Goal: Task Accomplishment & Management: Manage account settings

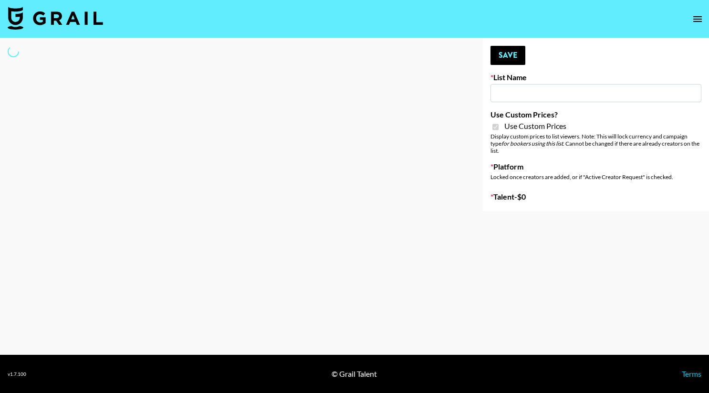
type input "House of Fab (9th Sept)"
checkbox input "true"
select select "Brand"
type input "House of Fab (9th Sept)"
checkbox input "true"
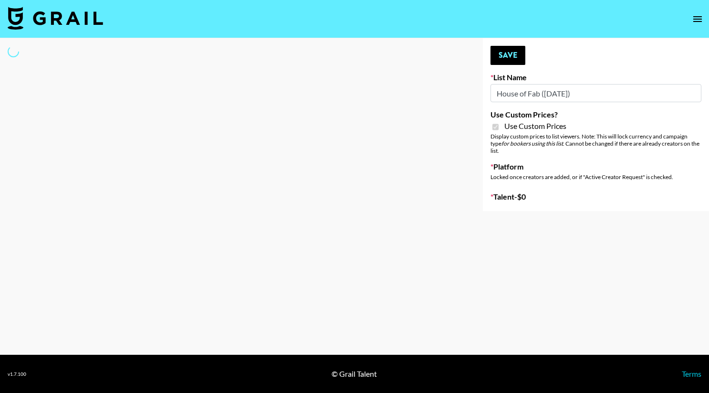
select select "Brand"
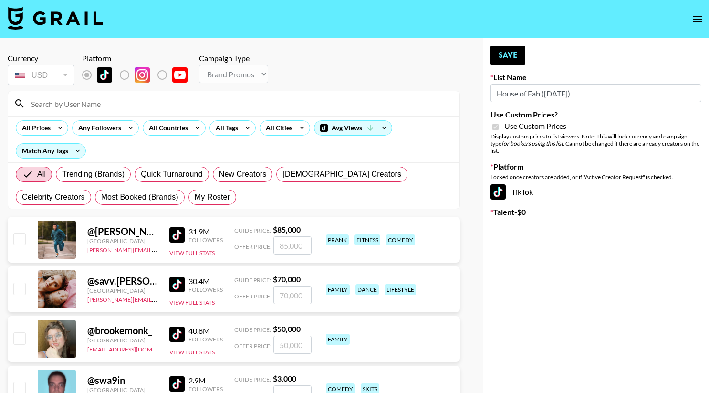
click at [84, 104] on input at bounding box center [239, 103] width 429 height 15
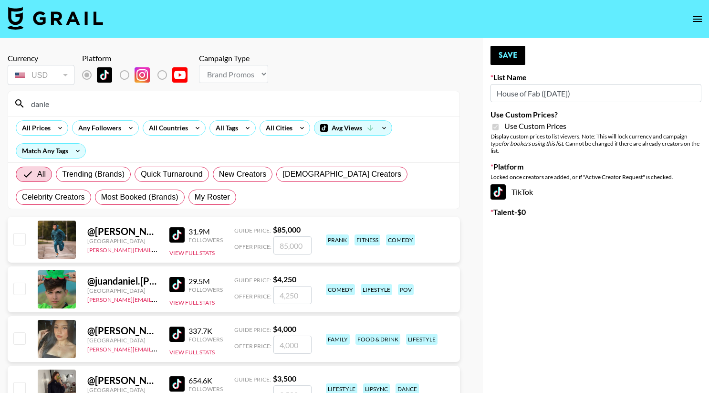
type input "danie"
click at [21, 337] on input "checkbox" at bounding box center [18, 337] width 11 height 11
checkbox input "true"
type input "4000"
click at [142, 102] on input "danie" at bounding box center [239, 103] width 429 height 15
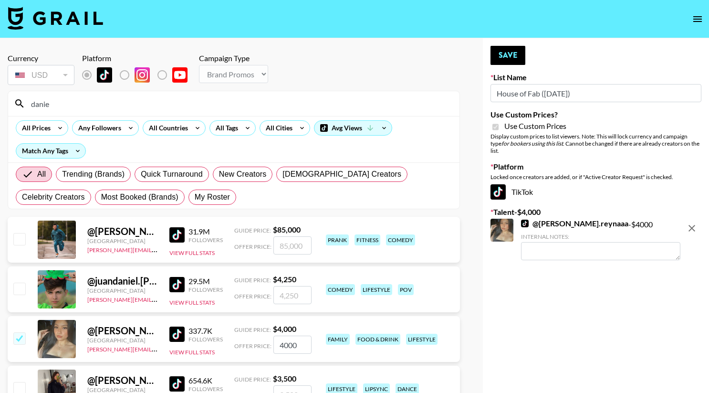
click at [142, 102] on input "danie" at bounding box center [239, 103] width 429 height 15
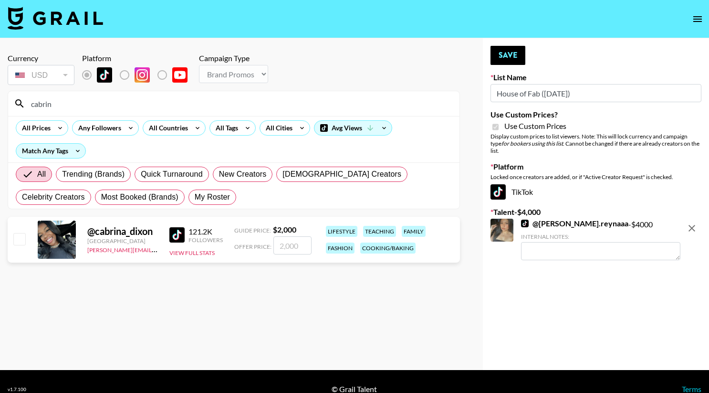
type input "cabrin"
click at [20, 239] on input "checkbox" at bounding box center [18, 238] width 11 height 11
checkbox input "true"
type input "2000"
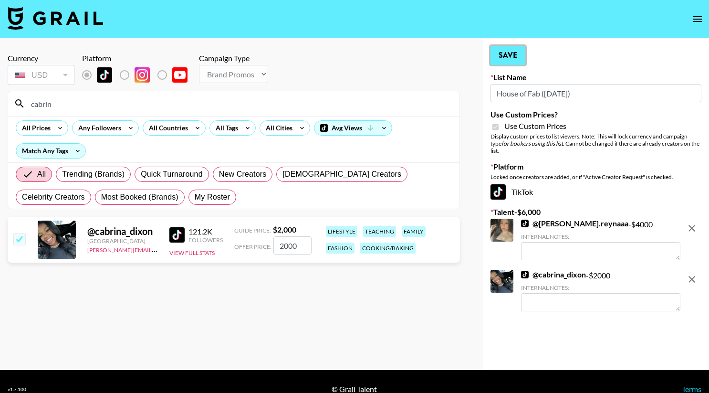
click at [505, 54] on button "Save" at bounding box center [508, 55] width 35 height 19
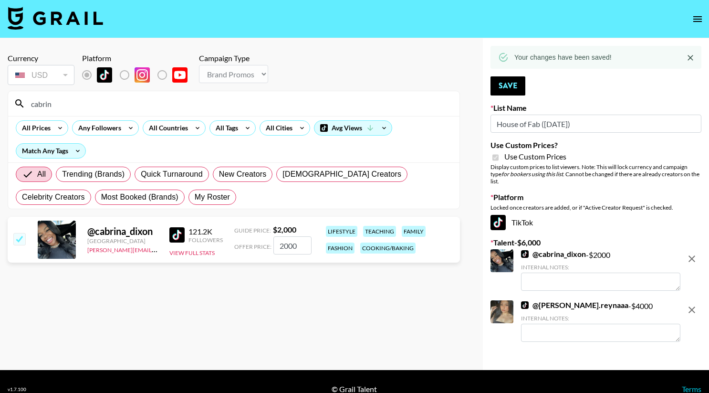
click at [523, 117] on input "House of Fab (9th Sept)" at bounding box center [596, 124] width 211 height 18
click at [579, 92] on div "Your changes have been saved! Save List Name House of Fab (9th Sept) Use Custom…" at bounding box center [596, 204] width 226 height 332
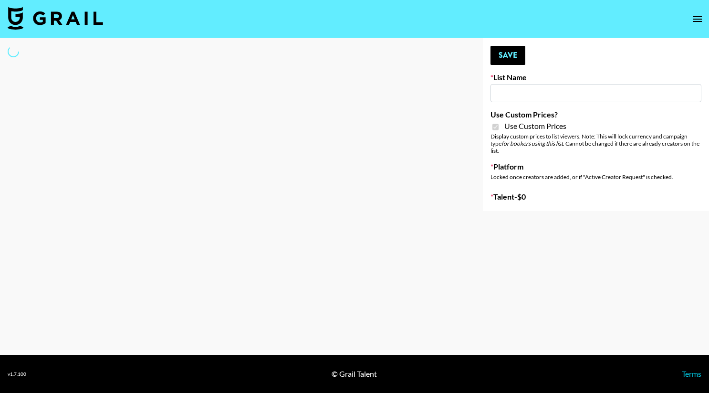
type input "ByHeart ([DATE])"
checkbox input "true"
select select "Brand"
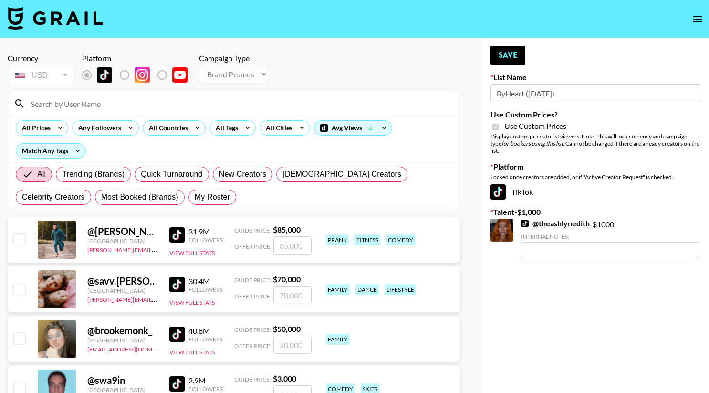
click at [125, 98] on input at bounding box center [239, 103] width 429 height 15
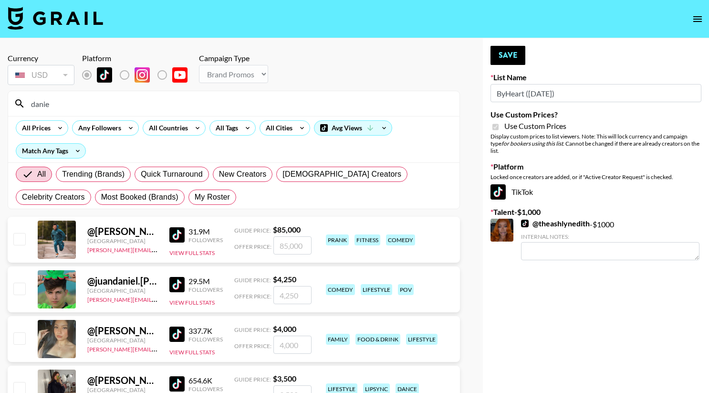
type input "danie"
click at [18, 342] on input "checkbox" at bounding box center [18, 337] width 11 height 11
checkbox input "true"
type input "4000"
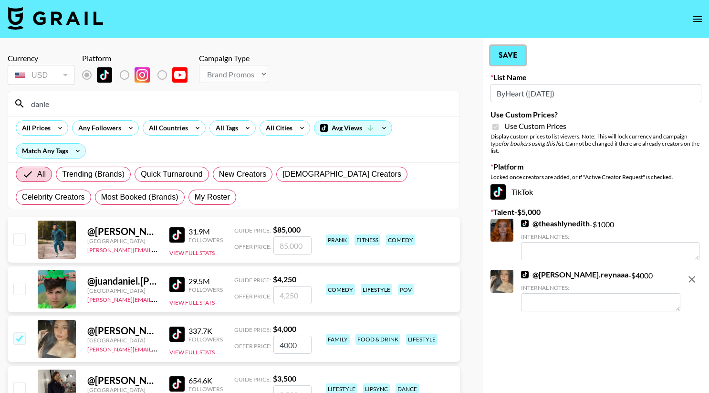
click at [513, 59] on button "Save" at bounding box center [508, 55] width 35 height 19
